Goal: Task Accomplishment & Management: Manage account settings

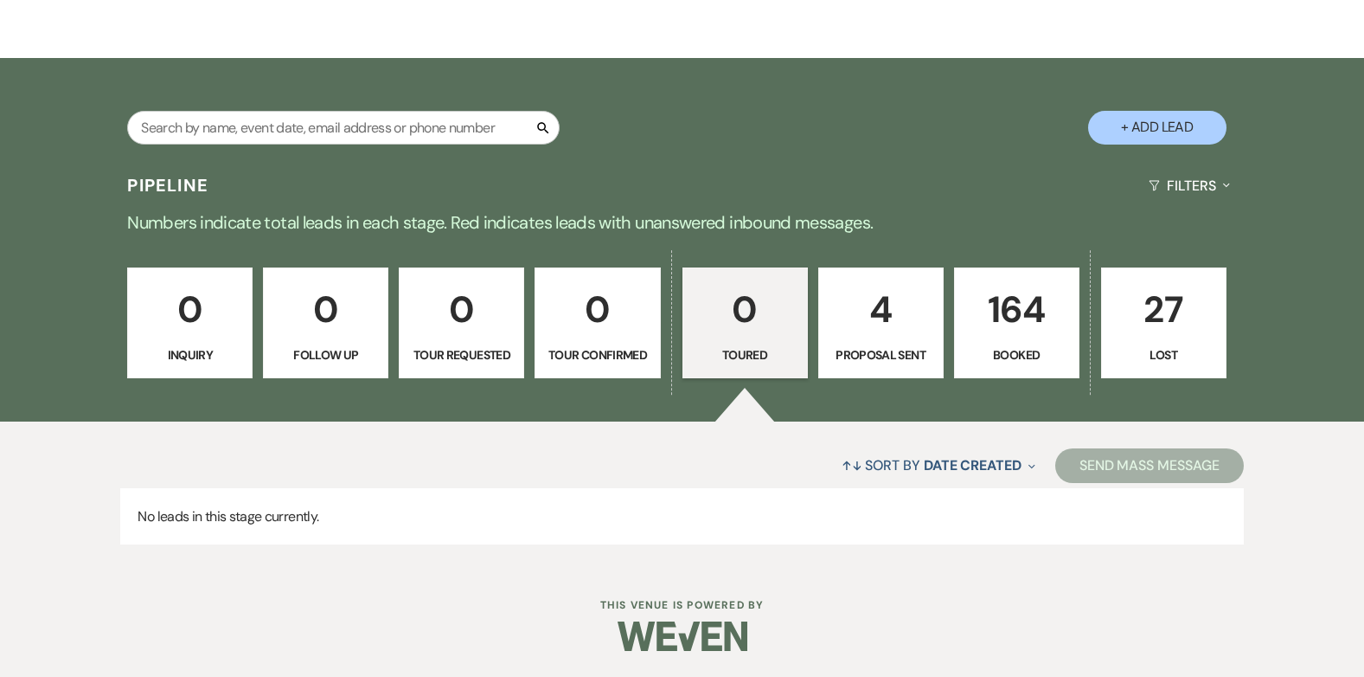
click at [900, 317] on p "4" at bounding box center [881, 309] width 103 height 58
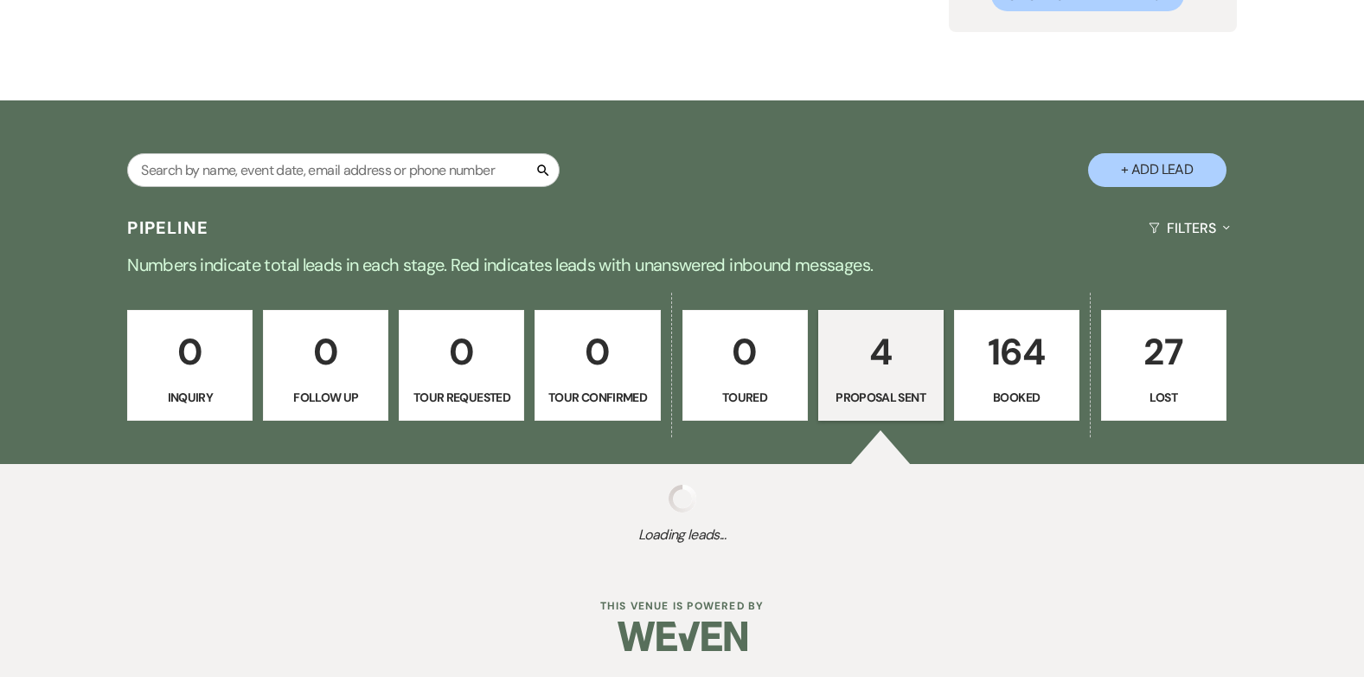
select select "6"
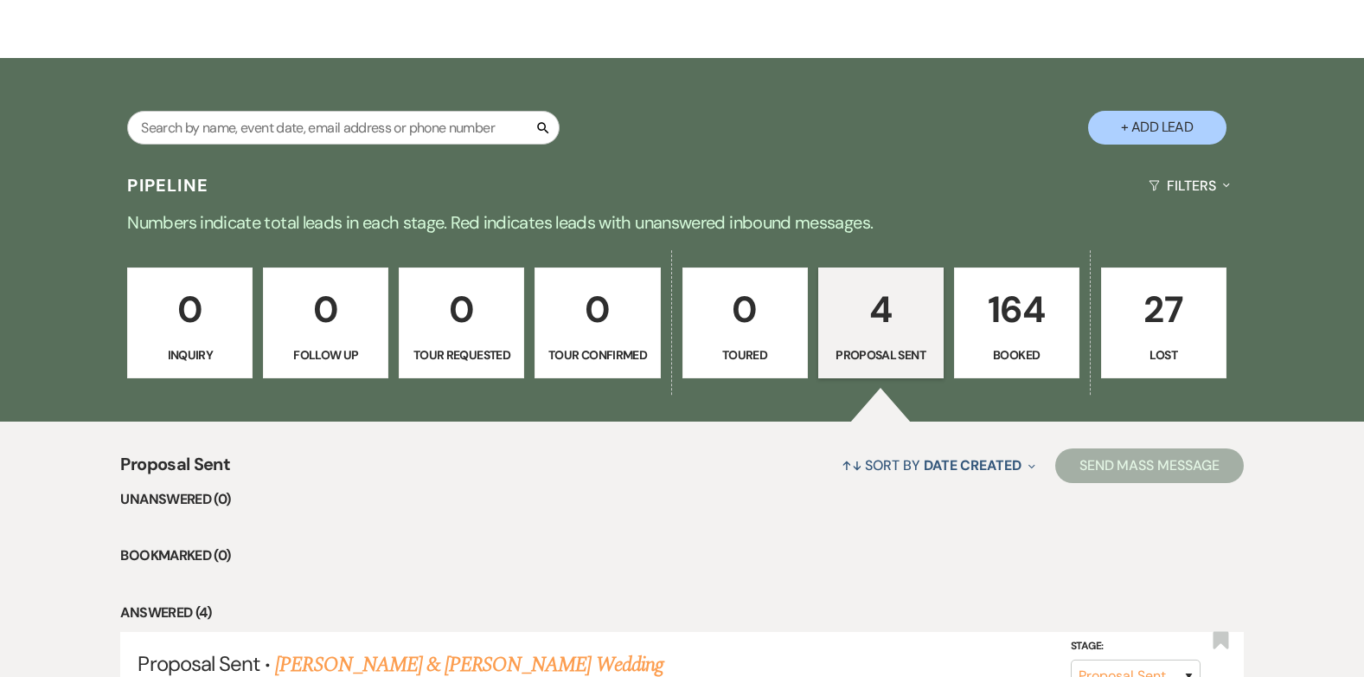
click at [1206, 343] on link "27 Lost" at bounding box center [1163, 322] width 125 height 111
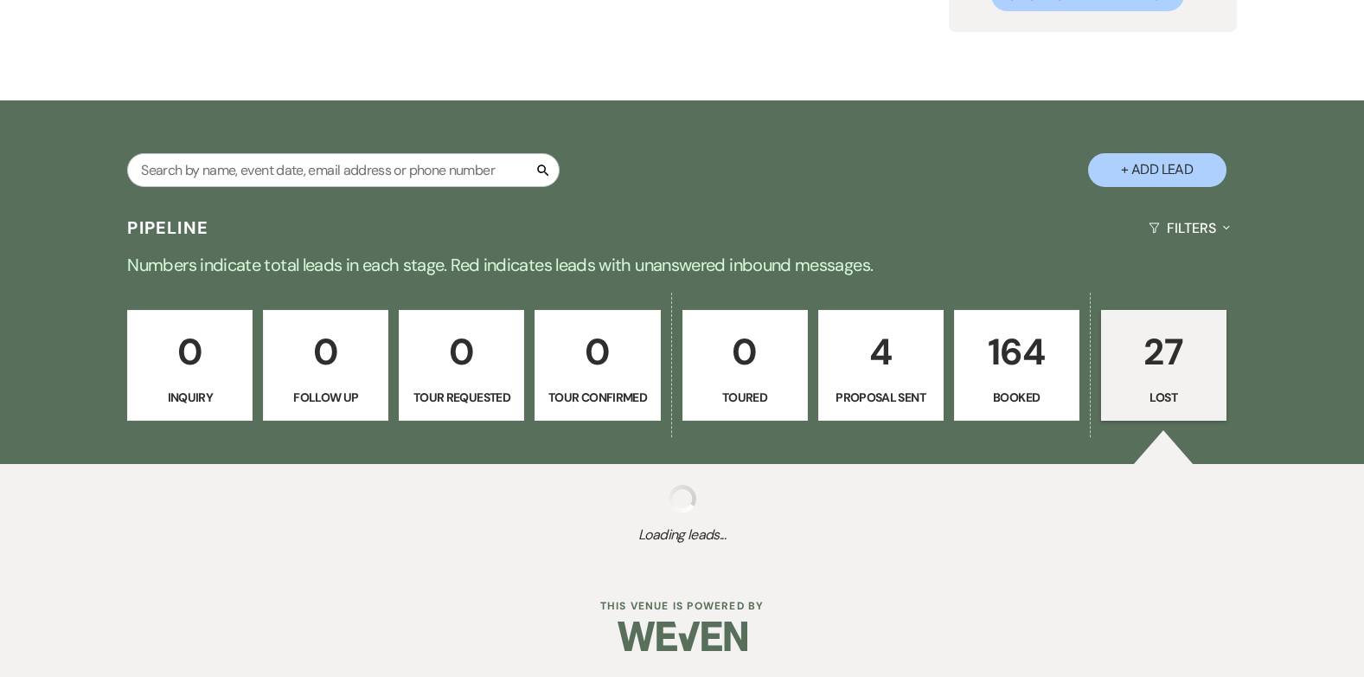
select select "8"
select select "11"
select select "8"
select select "11"
select select "8"
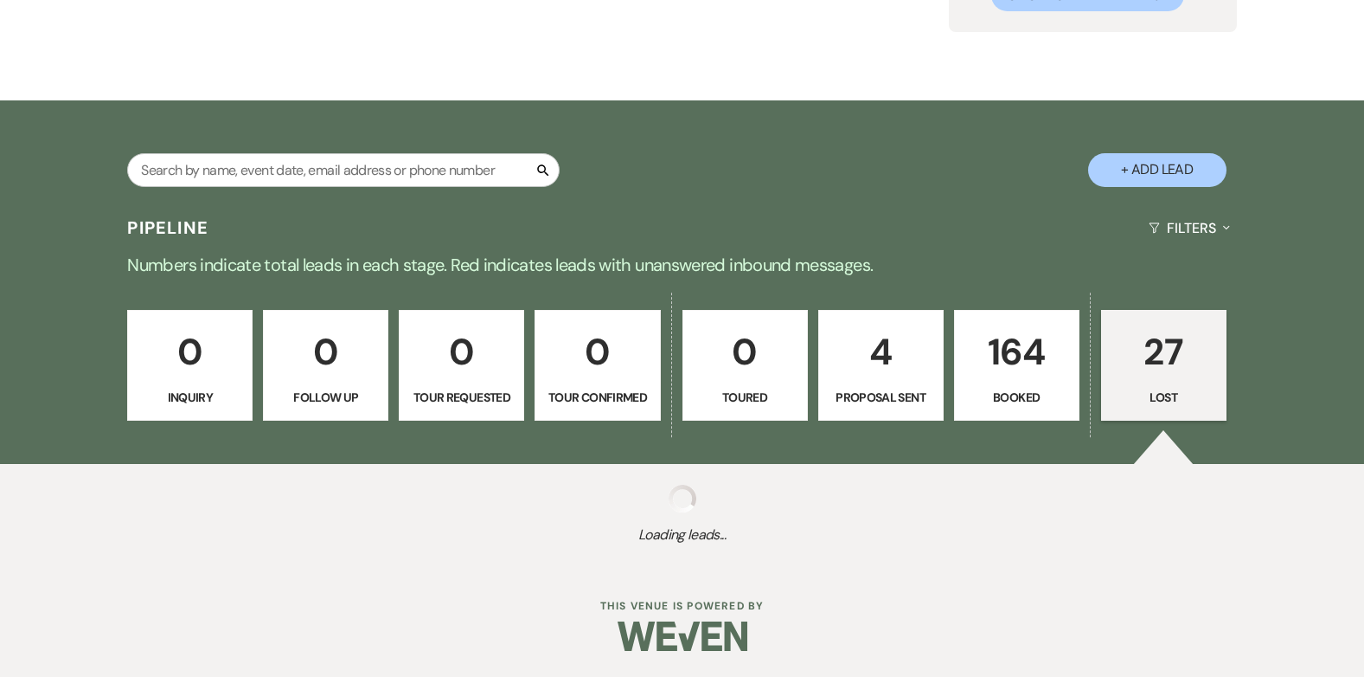
select select "11"
select select "8"
select select "5"
select select "8"
select select "11"
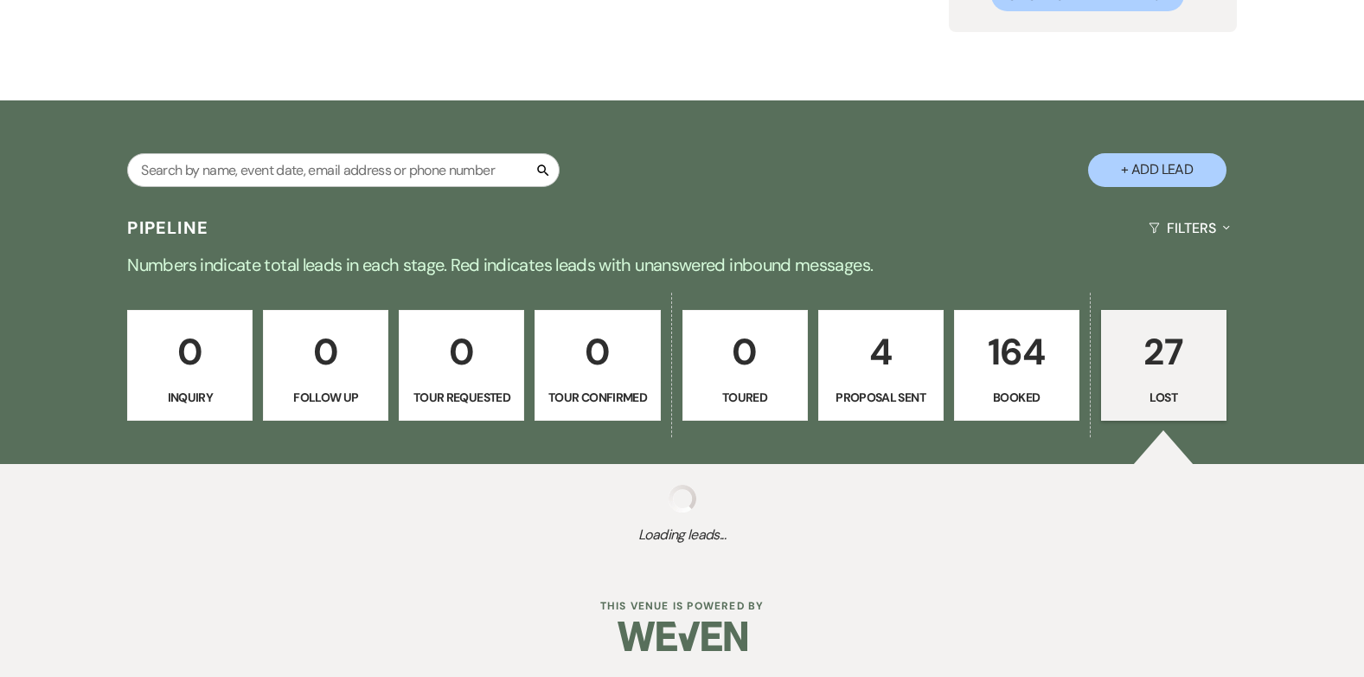
select select "8"
select select "11"
select select "8"
select select "7"
select select "8"
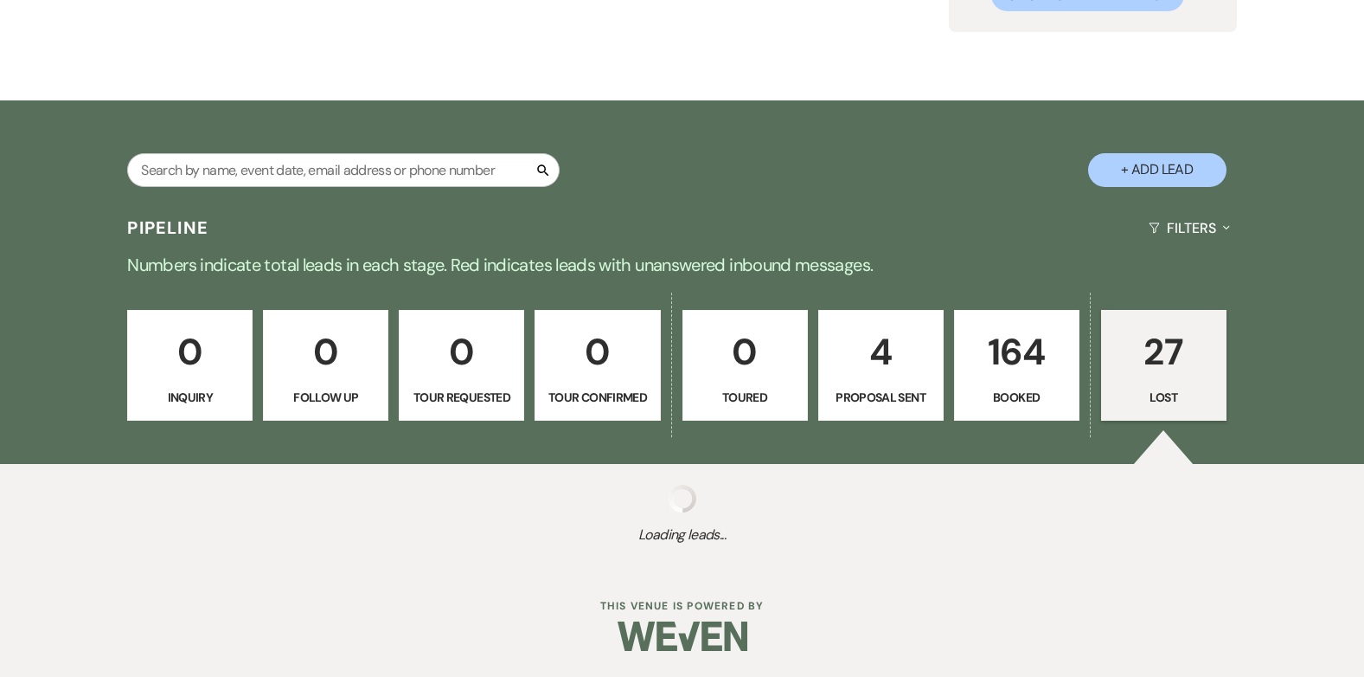
select select "11"
select select "8"
select select "11"
select select "8"
select select "11"
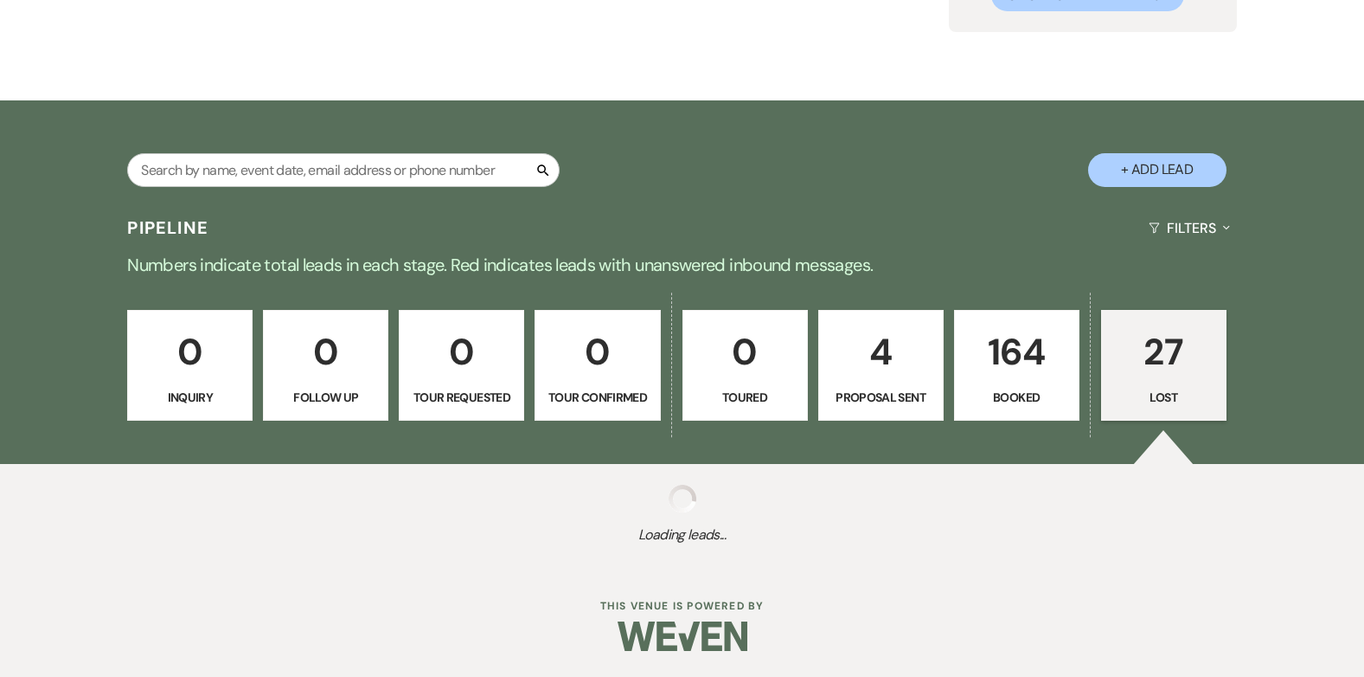
select select "8"
select select "6"
select select "8"
select select "1"
select select "8"
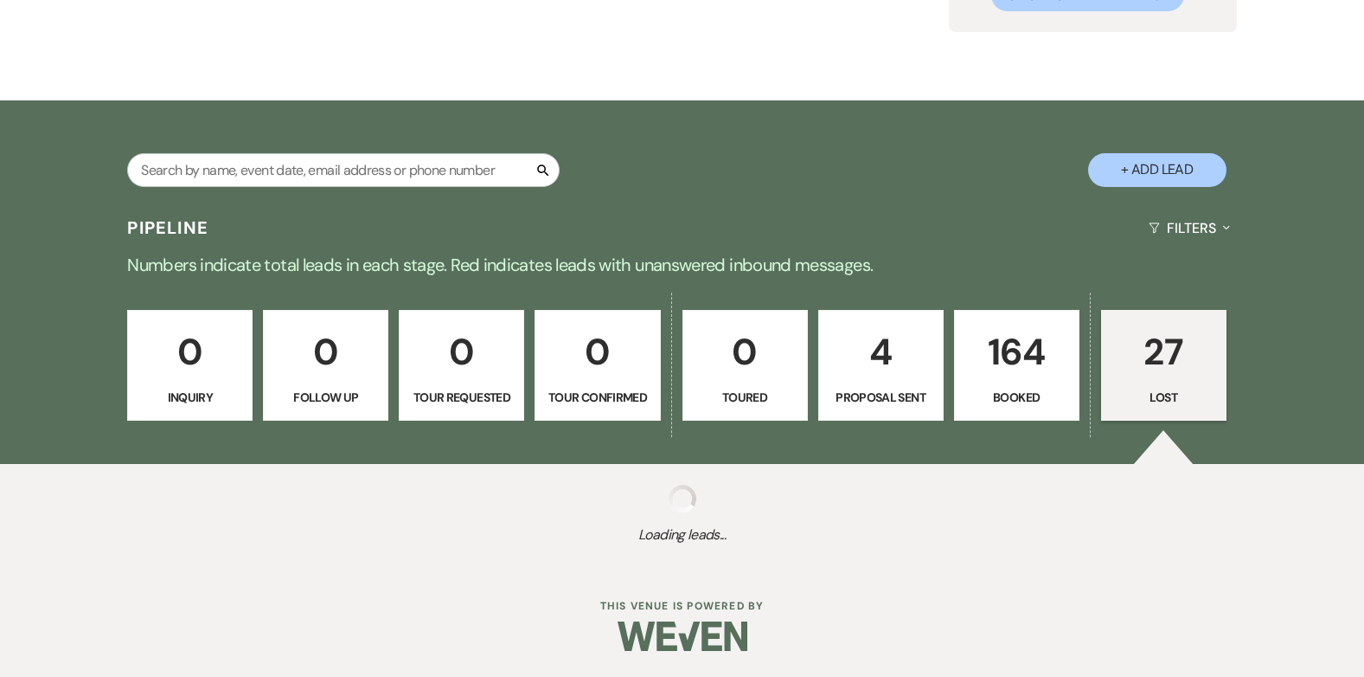
select select "6"
select select "8"
select select "7"
select select "8"
select select "1"
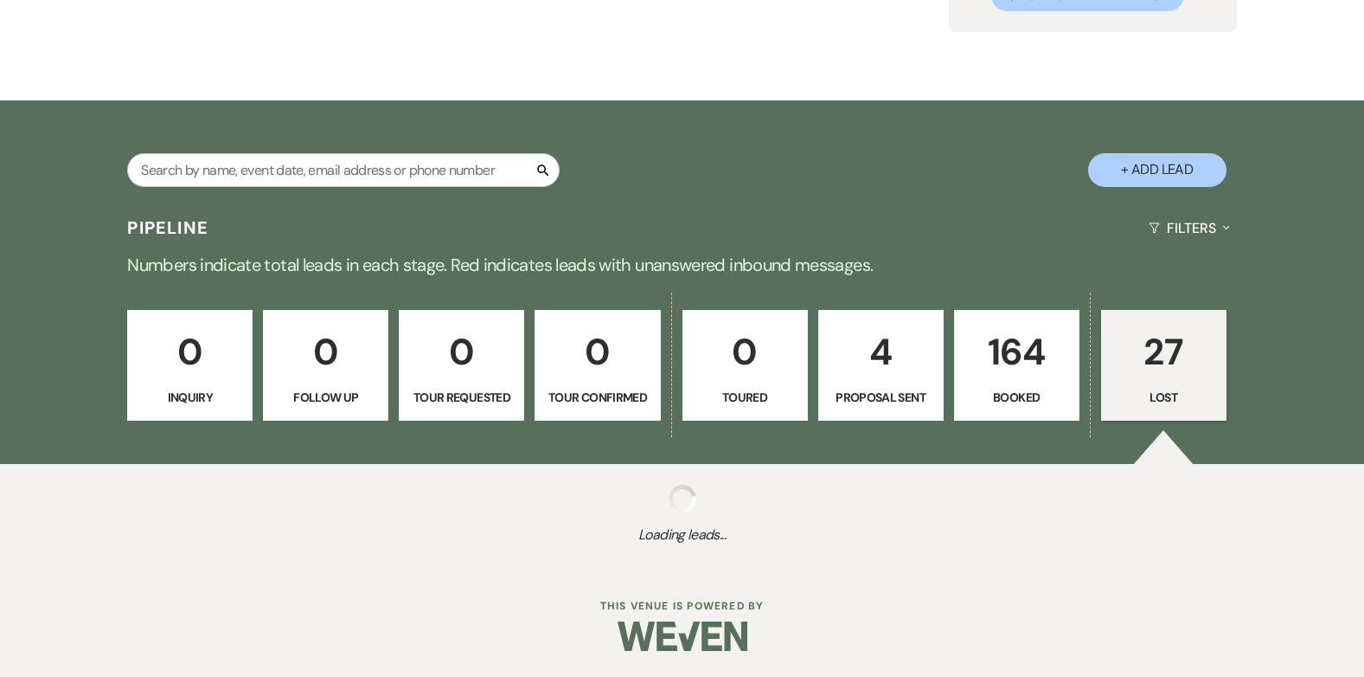
select select "8"
select select "7"
select select "8"
select select "5"
select select "8"
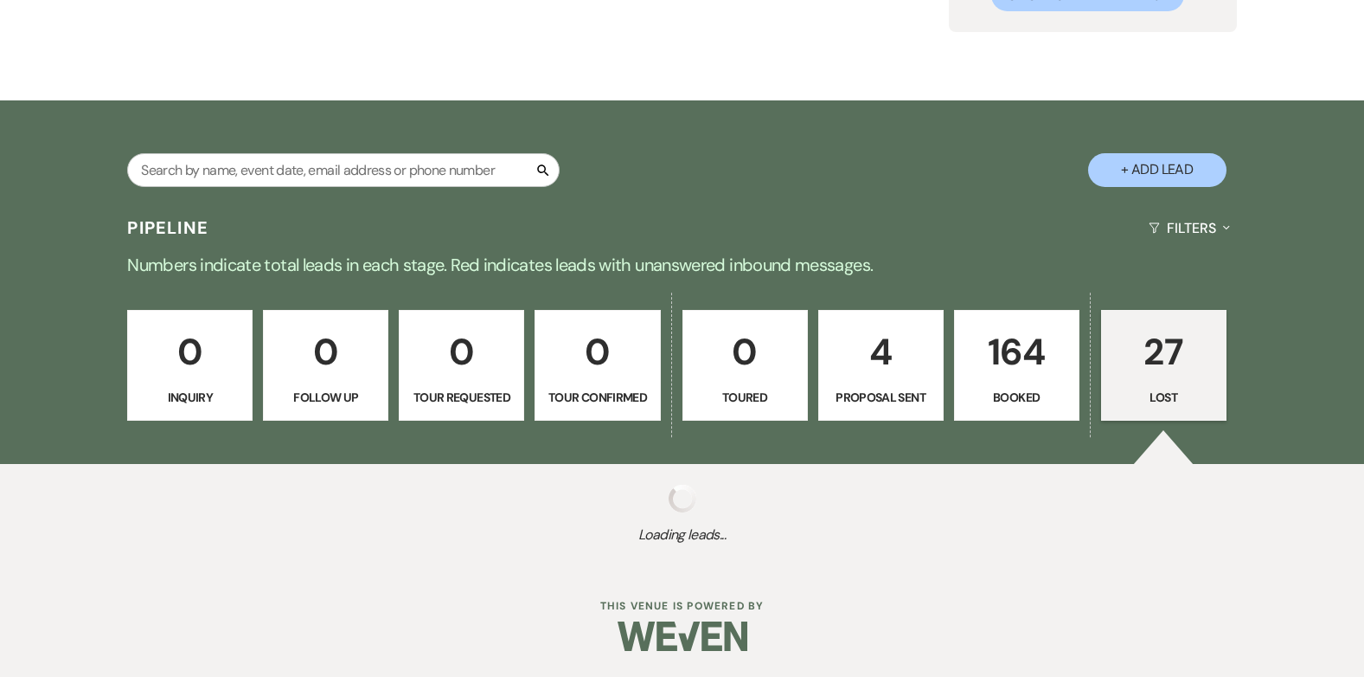
select select "7"
select select "8"
select select "11"
select select "8"
select select "11"
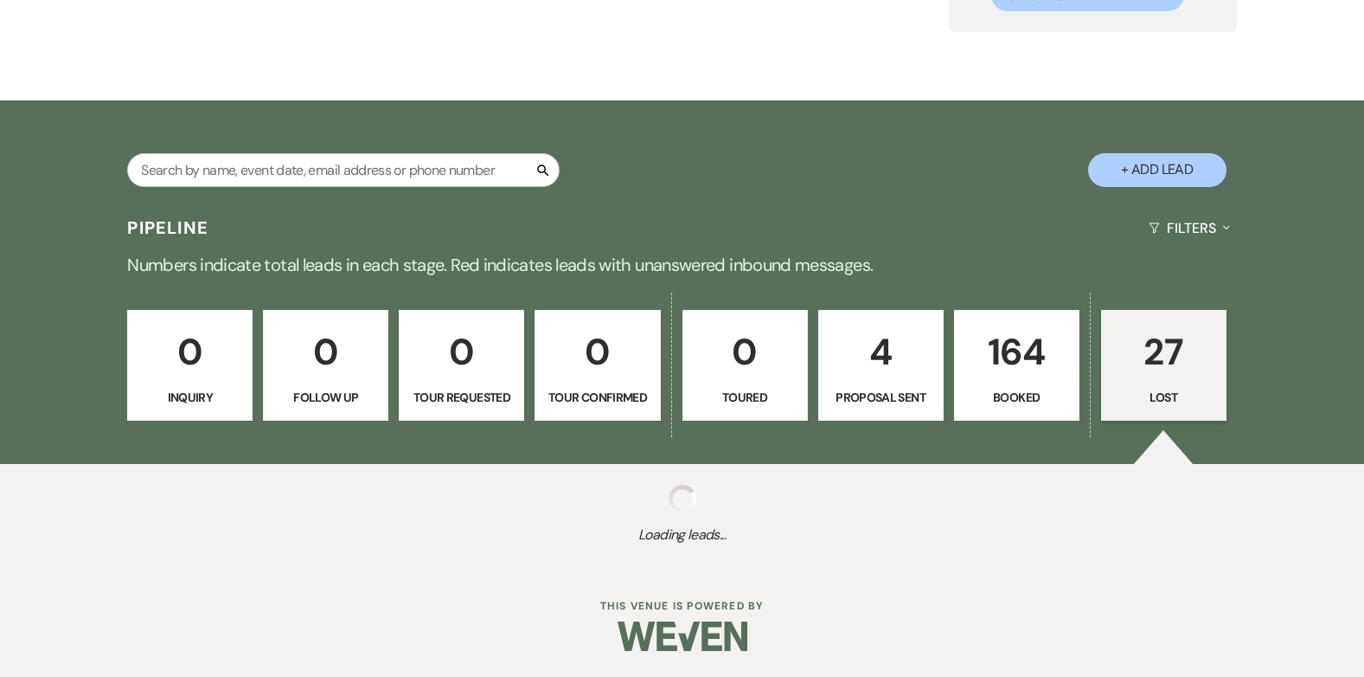
select select "8"
select select "5"
select select "8"
select select "5"
select select "8"
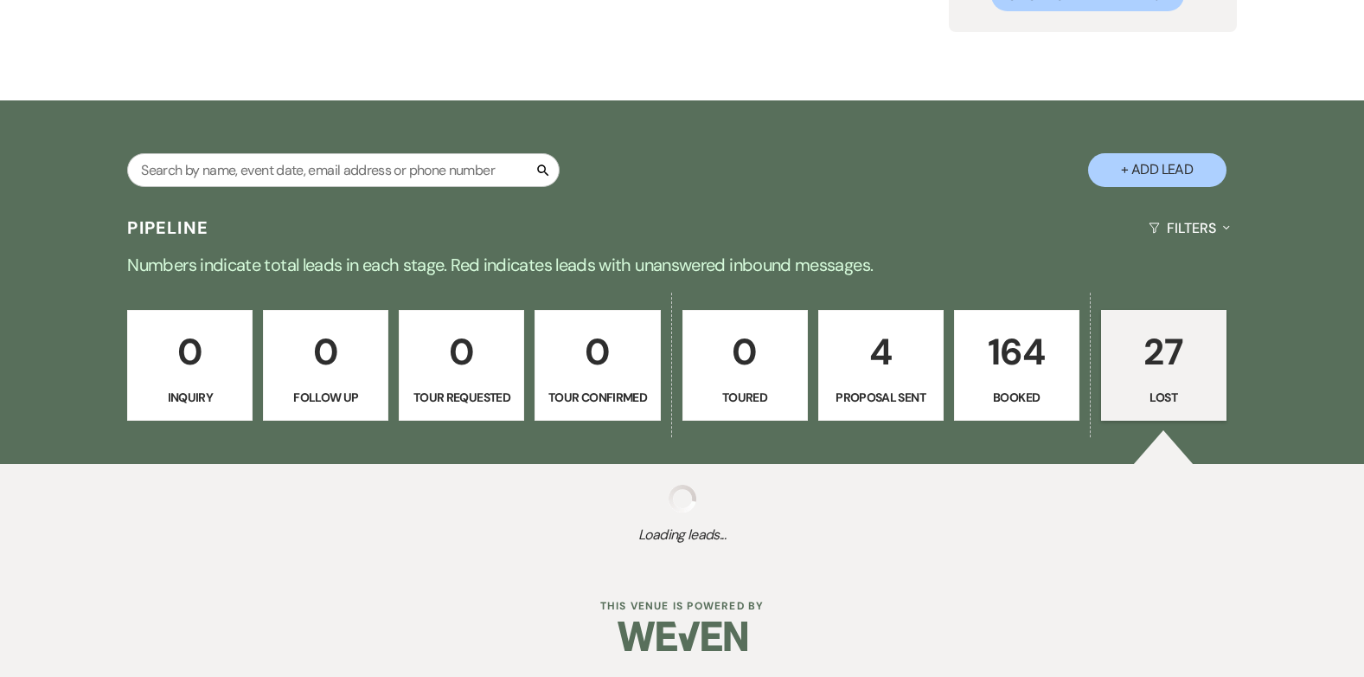
select select "11"
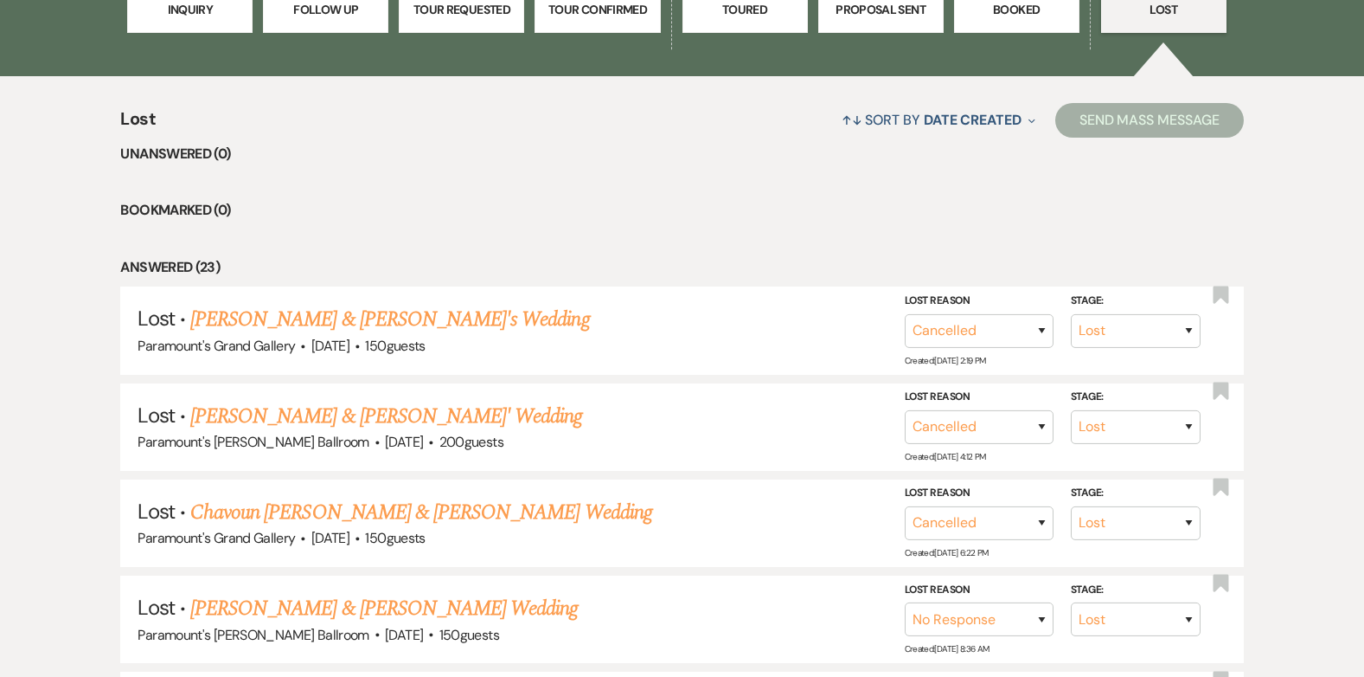
scroll to position [603, 0]
click at [369, 318] on link "[PERSON_NAME] & [PERSON_NAME]'s Wedding" at bounding box center [390, 318] width 400 height 31
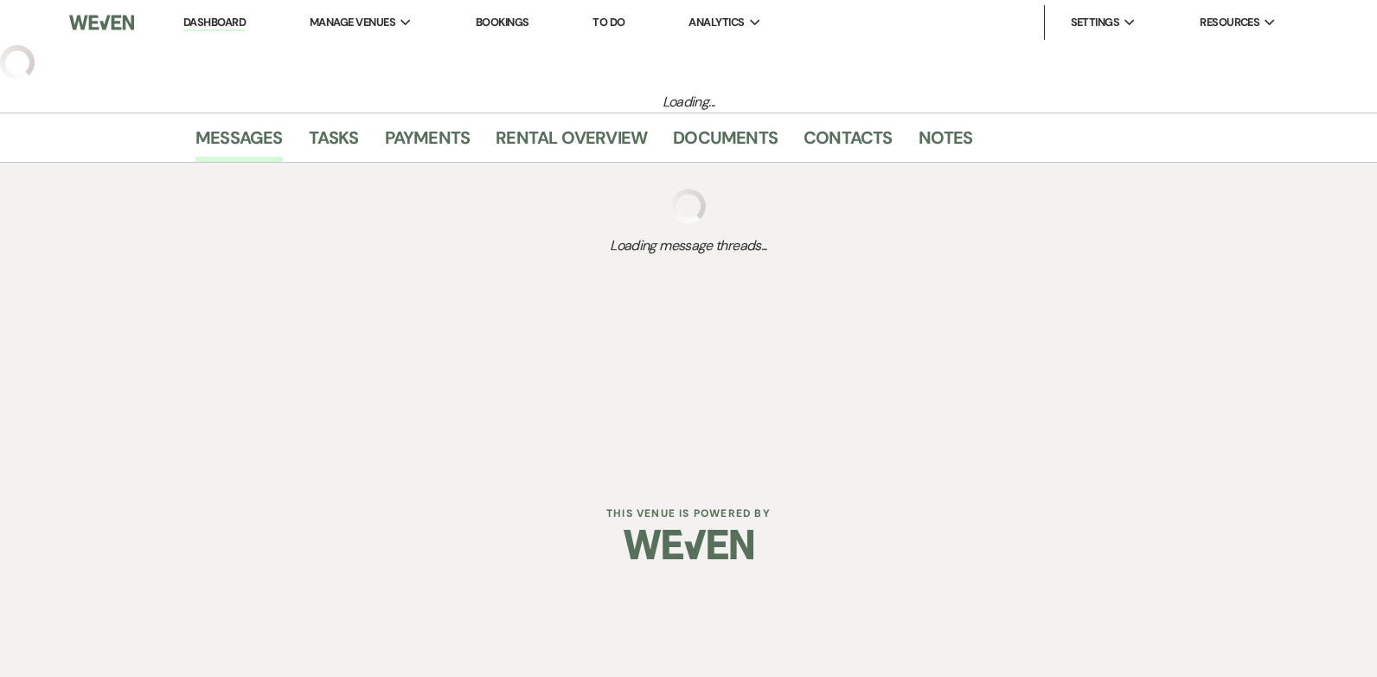
select select "8"
select select "11"
select select "3"
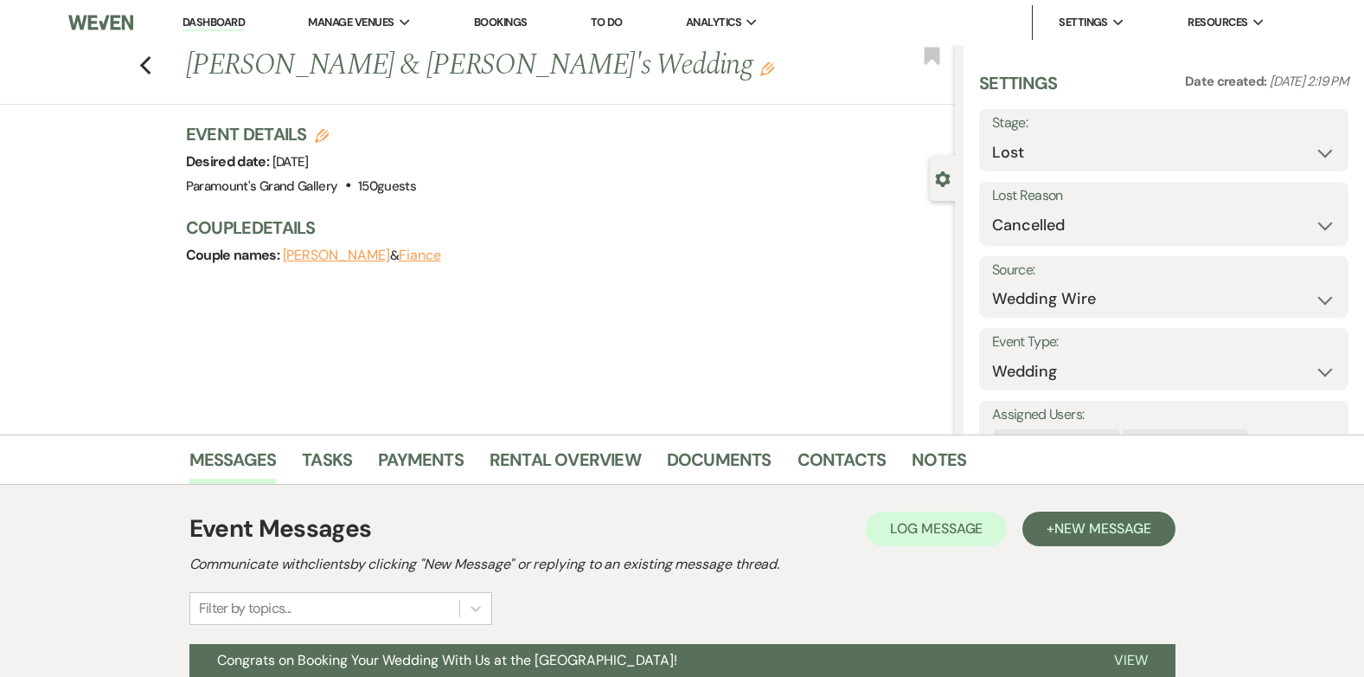
scroll to position [166, 0]
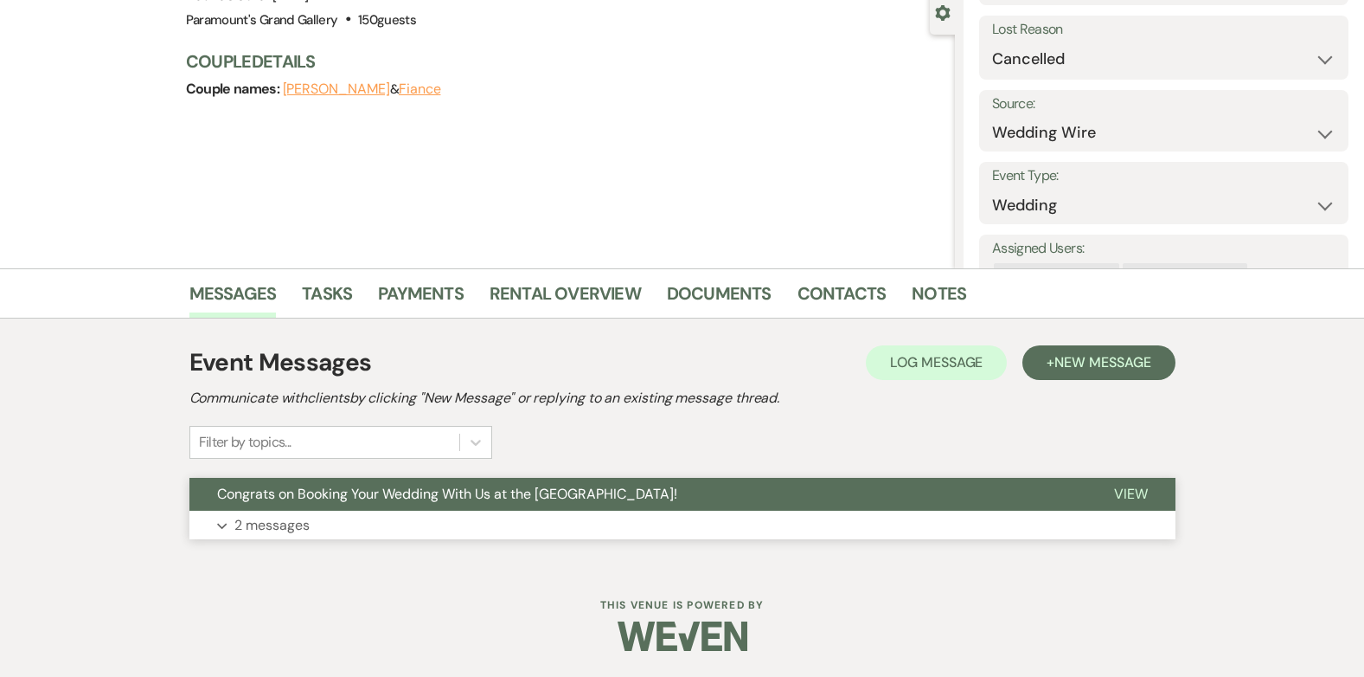
click at [403, 514] on button "Expand 2 messages" at bounding box center [682, 524] width 986 height 29
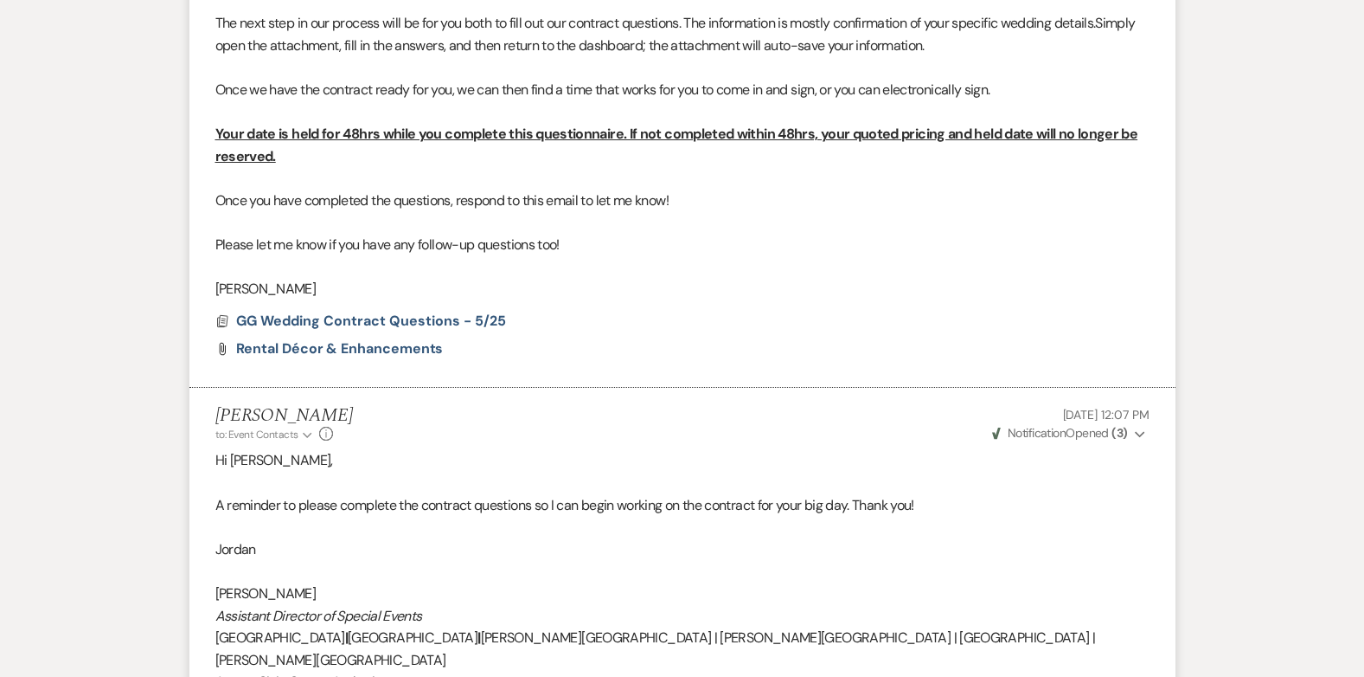
scroll to position [495, 0]
